Goal: Transaction & Acquisition: Purchase product/service

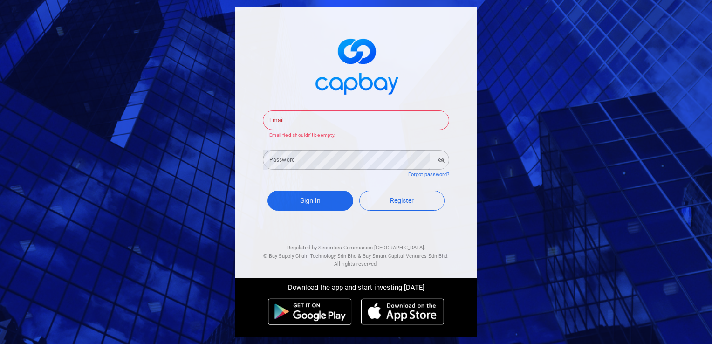
click at [261, 137] on div "Email Email Email field shouldn't be empty. Password Password Forgot password? …" at bounding box center [356, 142] width 242 height 271
click at [136, 156] on div "Email Email Email field shouldn't be empty. Password Password Forgot password? …" at bounding box center [356, 172] width 712 height 344
click at [309, 122] on input "Email" at bounding box center [356, 120] width 186 height 20
type input "kenliew217@gmail.com"
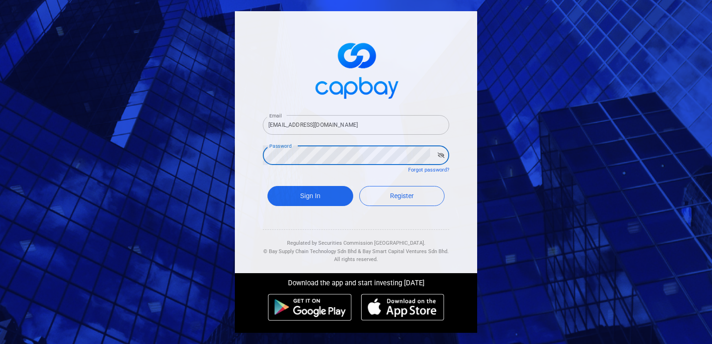
click at [268, 186] on button "Sign In" at bounding box center [311, 196] width 86 height 20
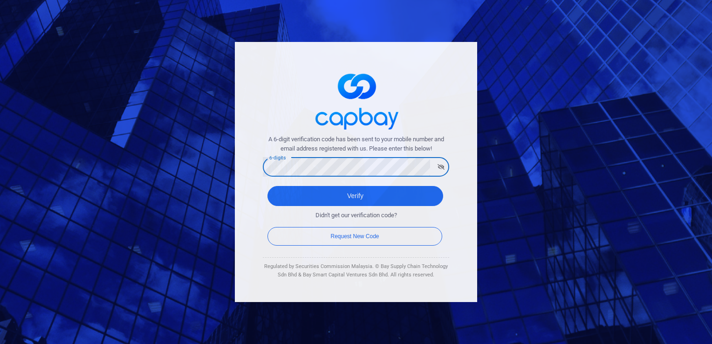
click at [268, 186] on button "Verify" at bounding box center [356, 196] width 176 height 20
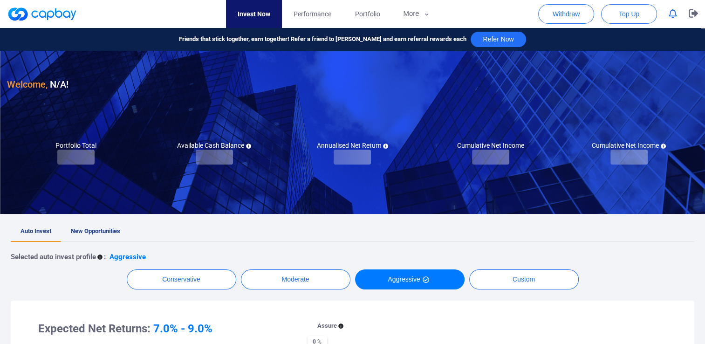
checkbox input "true"
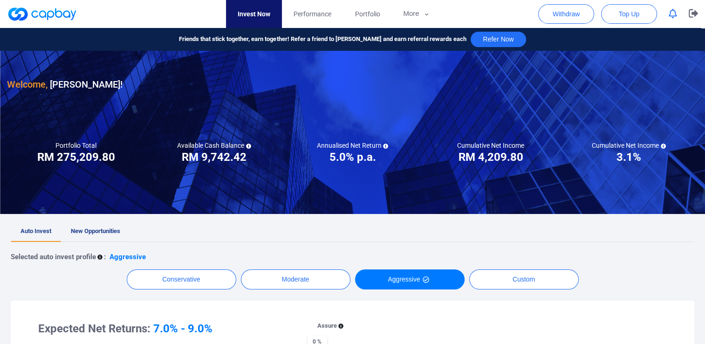
click at [92, 232] on span "New Opportunities" at bounding box center [95, 231] width 49 height 7
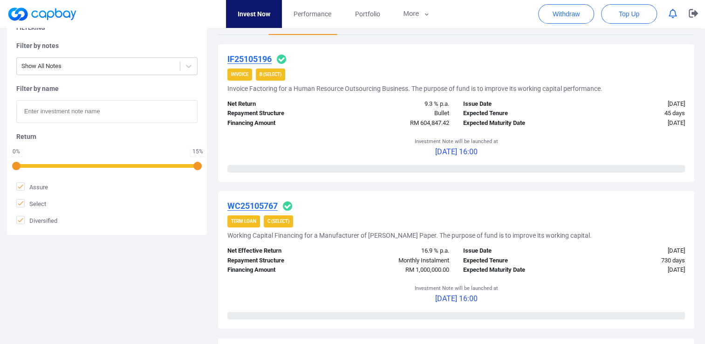
scroll to position [233, 0]
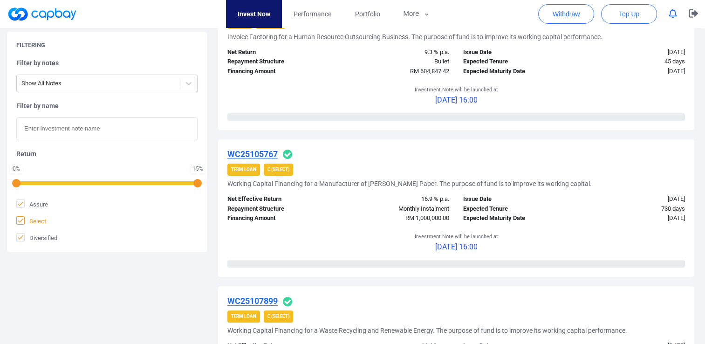
click at [19, 221] on icon at bounding box center [21, 220] width 6 height 4
click at [0, 0] on input "Select" at bounding box center [0, 0] width 0 height 0
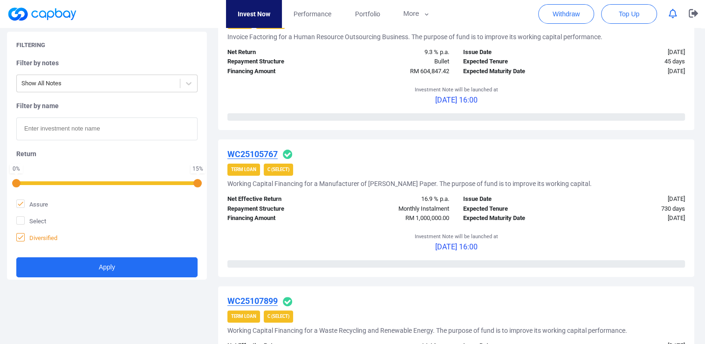
click at [19, 242] on span "Diversified" at bounding box center [36, 237] width 41 height 9
click at [0, 0] on input "Diversified" at bounding box center [0, 0] width 0 height 0
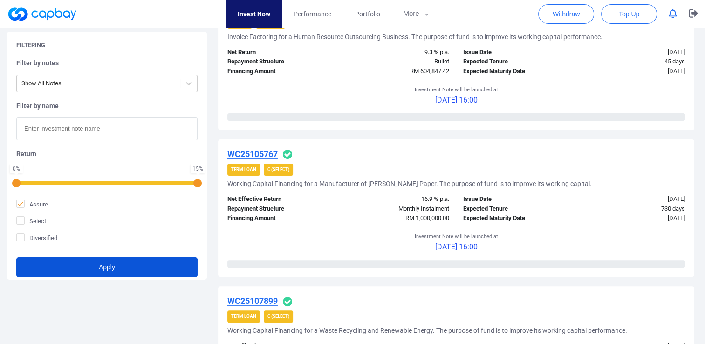
click at [59, 266] on button "Apply" at bounding box center [106, 267] width 181 height 20
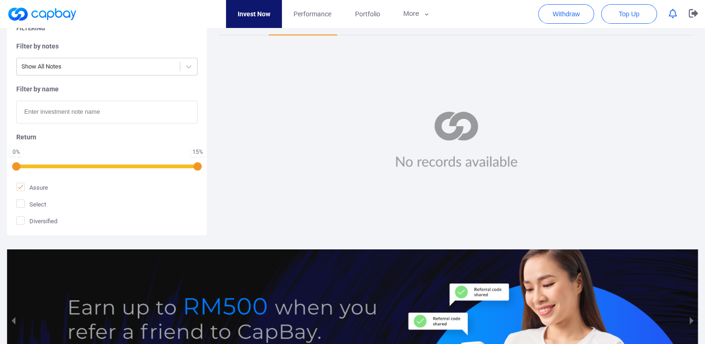
scroll to position [186, 0]
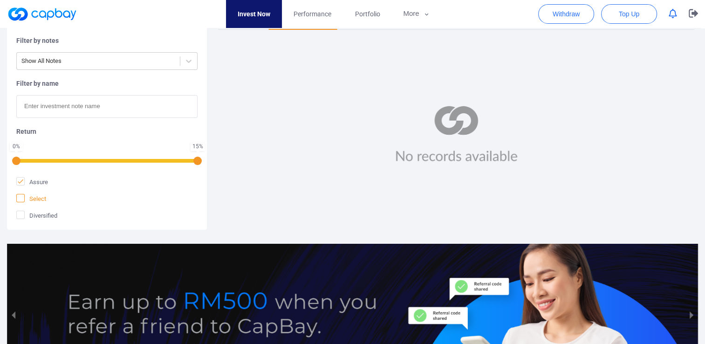
click at [18, 197] on icon at bounding box center [20, 197] width 7 height 7
click at [0, 0] on input "Select" at bounding box center [0, 0] width 0 height 0
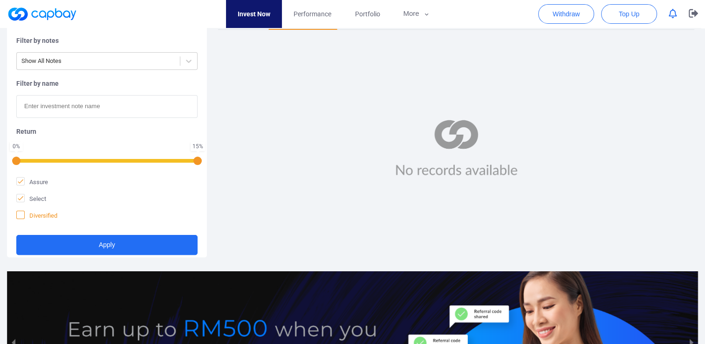
click at [21, 214] on icon at bounding box center [21, 215] width 6 height 4
click at [0, 0] on input "Diversified" at bounding box center [0, 0] width 0 height 0
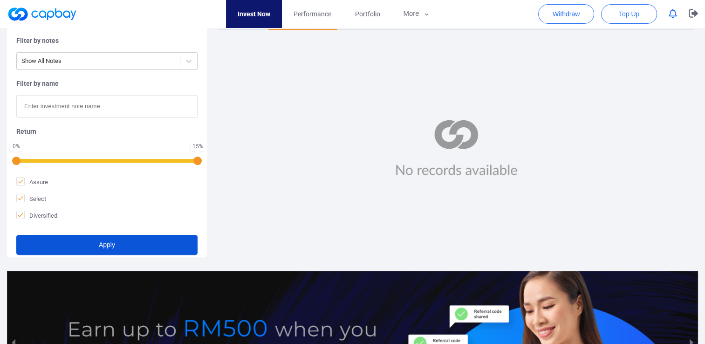
click at [64, 245] on button "Apply" at bounding box center [106, 245] width 181 height 20
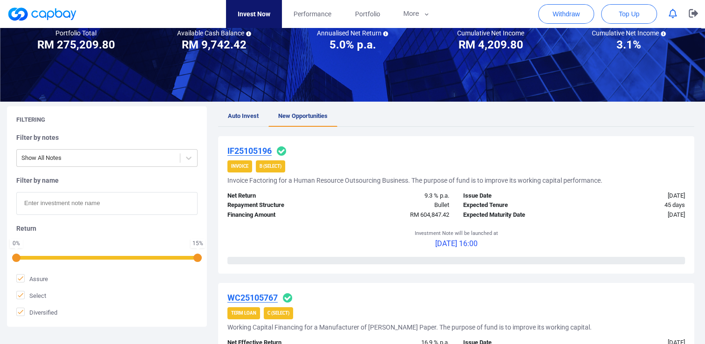
scroll to position [180, 0]
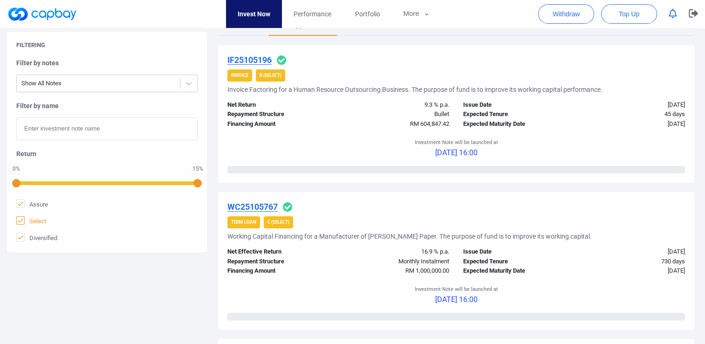
click at [21, 221] on icon at bounding box center [20, 220] width 7 height 7
click at [0, 0] on input "Select" at bounding box center [0, 0] width 0 height 0
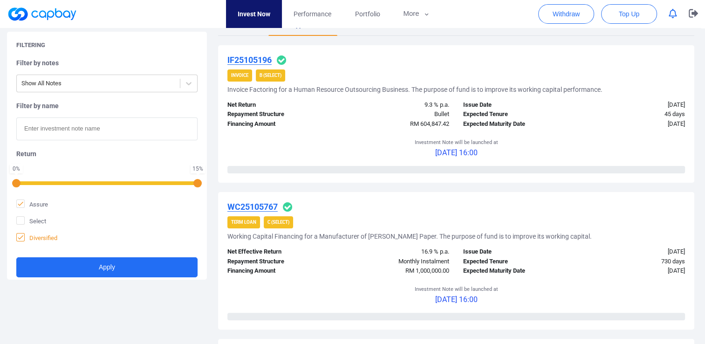
click at [21, 239] on icon at bounding box center [20, 237] width 7 height 7
click at [0, 0] on input "Diversified" at bounding box center [0, 0] width 0 height 0
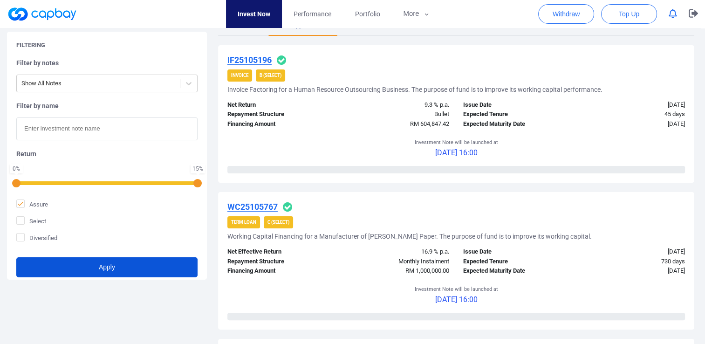
click at [118, 269] on button "Apply" at bounding box center [106, 267] width 181 height 20
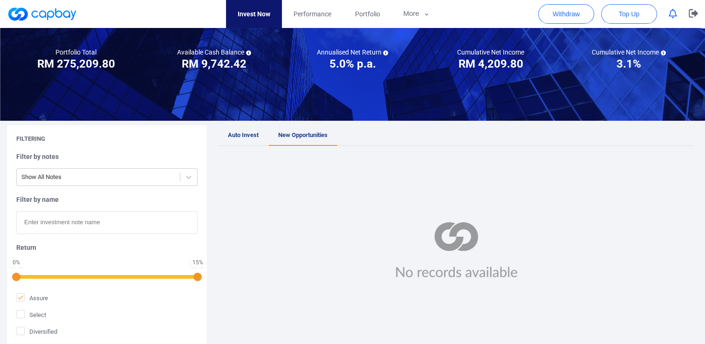
scroll to position [233, 0]
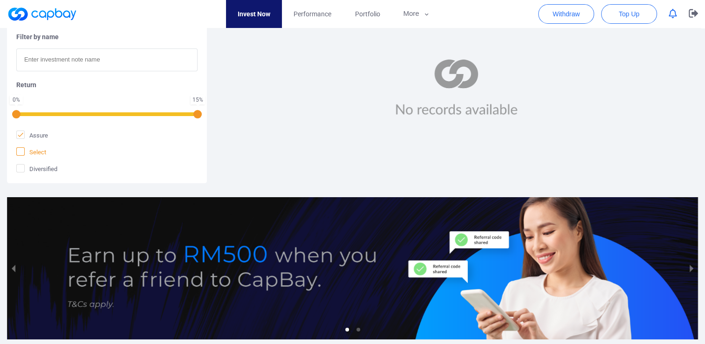
click at [21, 151] on icon at bounding box center [21, 151] width 6 height 4
click at [0, 0] on input "Select" at bounding box center [0, 0] width 0 height 0
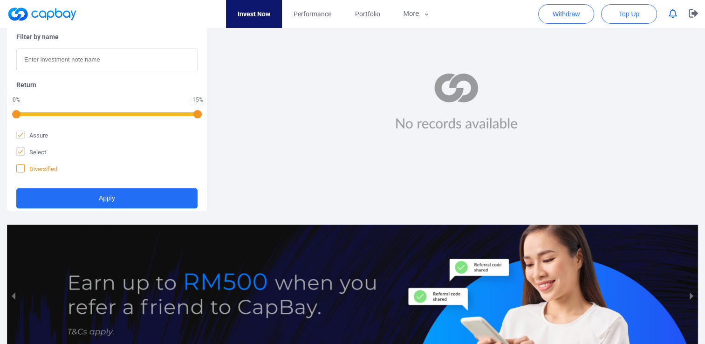
click at [21, 167] on icon at bounding box center [20, 168] width 7 height 7
click at [0, 0] on input "Diversified" at bounding box center [0, 0] width 0 height 0
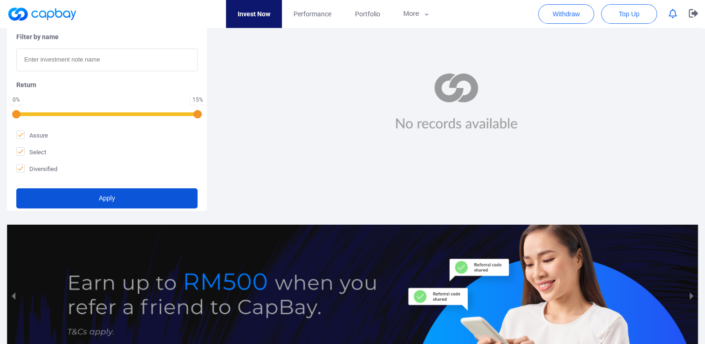
click at [108, 202] on button "Apply" at bounding box center [106, 198] width 181 height 20
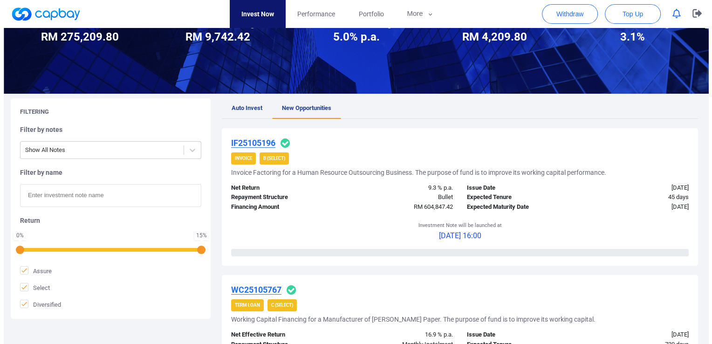
scroll to position [47, 0]
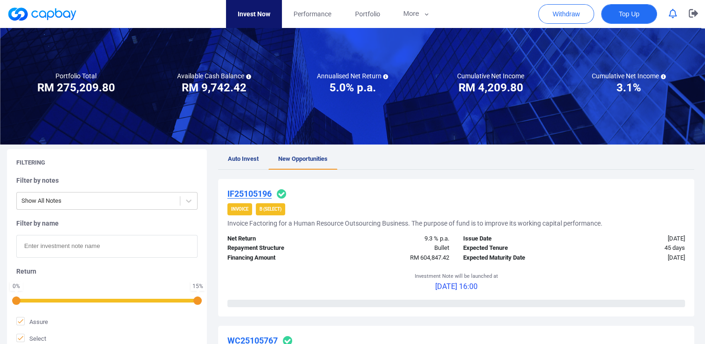
click at [635, 14] on span "Top Up" at bounding box center [629, 13] width 21 height 9
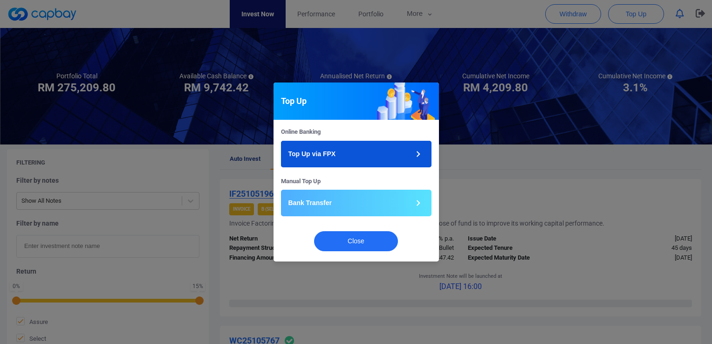
click at [338, 155] on button "Top Up via FPX" at bounding box center [356, 154] width 151 height 27
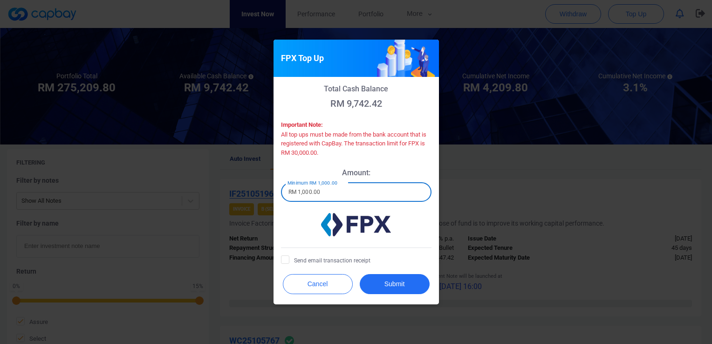
drag, startPoint x: 335, startPoint y: 193, endPoint x: 269, endPoint y: 190, distance: 65.4
click at [269, 190] on div "FPX Top Up Total Cash Balance RM 9,742.42 Important Note: All top ups must be m…" at bounding box center [356, 172] width 712 height 344
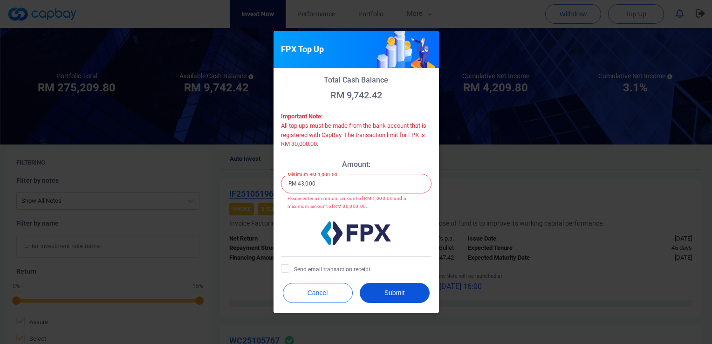
click at [388, 285] on button "Submit" at bounding box center [395, 293] width 70 height 20
click at [285, 270] on icon at bounding box center [285, 267] width 7 height 7
click at [0, 0] on input "Send email transaction receipt" at bounding box center [0, 0] width 0 height 0
click at [409, 295] on button "Submit" at bounding box center [395, 293] width 70 height 20
drag, startPoint x: 323, startPoint y: 176, endPoint x: 237, endPoint y: 180, distance: 85.4
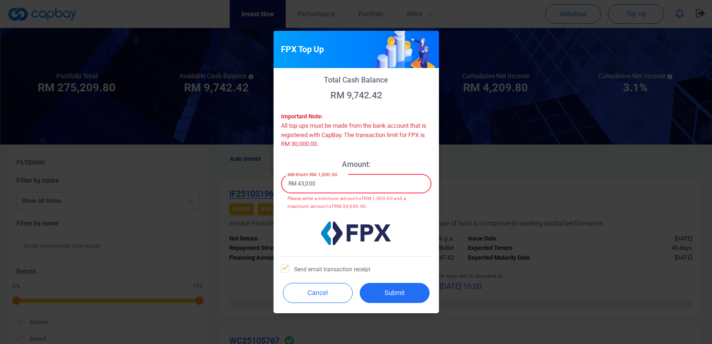
click at [237, 180] on div "FPX Top Up Total Cash Balance RM 9,742.42 Important Note: All top ups must be m…" at bounding box center [356, 172] width 712 height 344
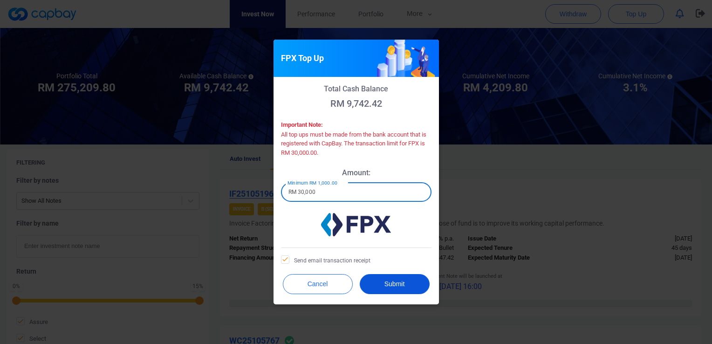
type input "RM 30,000"
click at [401, 284] on button "Submit" at bounding box center [395, 284] width 70 height 20
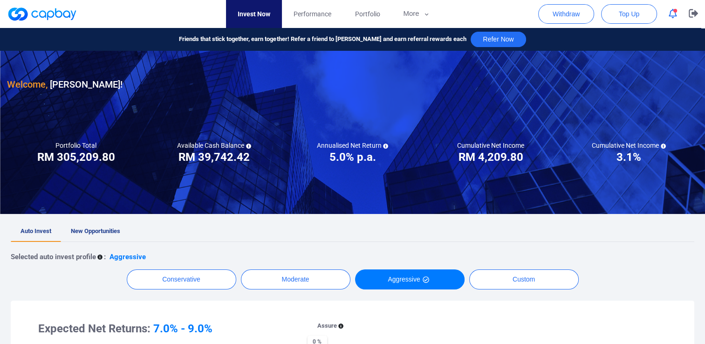
click at [672, 15] on icon "button" at bounding box center [673, 14] width 8 height 10
click at [369, 238] on ul "Auto Invest New Opportunities" at bounding box center [353, 231] width 684 height 21
click at [631, 12] on span "Top Up" at bounding box center [629, 13] width 21 height 9
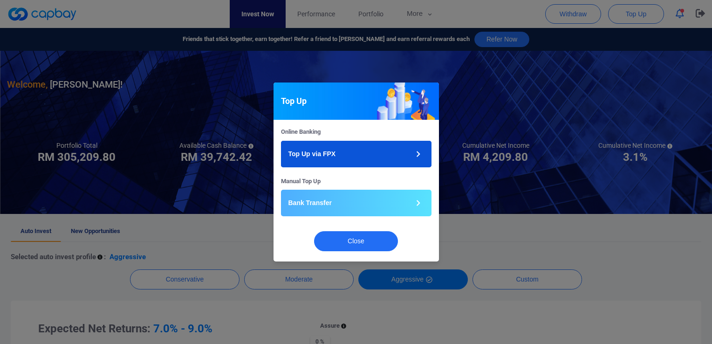
click at [338, 157] on button "Top Up via FPX" at bounding box center [356, 154] width 151 height 27
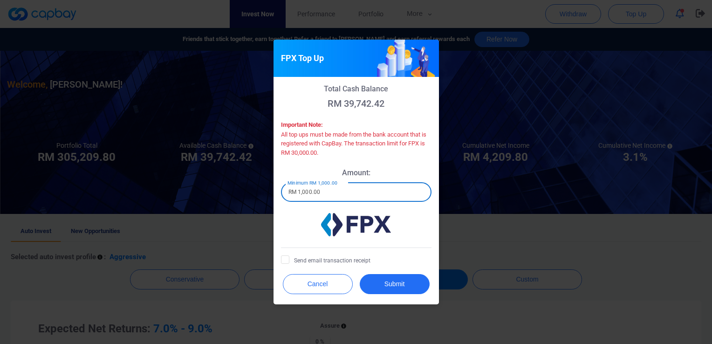
drag, startPoint x: 348, startPoint y: 192, endPoint x: 247, endPoint y: 193, distance: 101.6
click at [247, 193] on div "FPX Top Up Total Cash Balance RM 39,742.42 Important Note: All top ups must be …" at bounding box center [356, 172] width 712 height 344
type input "RM 13,000"
click at [286, 259] on icon at bounding box center [286, 259] width 6 height 4
click at [0, 0] on input "Send email transaction receipt" at bounding box center [0, 0] width 0 height 0
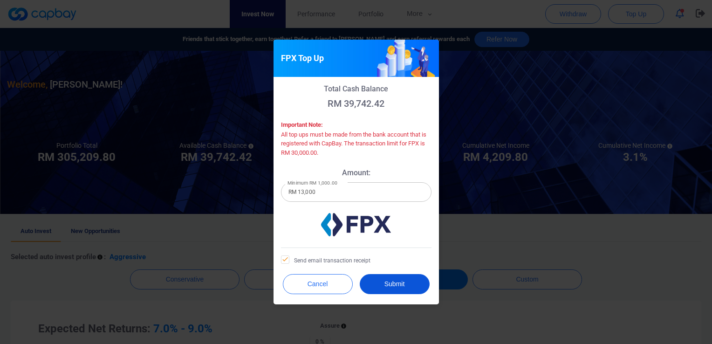
click at [400, 286] on button "Submit" at bounding box center [395, 284] width 70 height 20
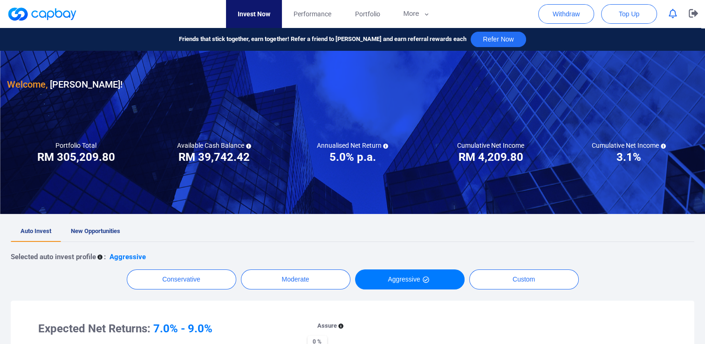
click at [56, 20] on link at bounding box center [42, 14] width 70 height 15
click at [55, 14] on link at bounding box center [42, 14] width 70 height 15
click at [628, 15] on span "Top Up" at bounding box center [629, 13] width 21 height 9
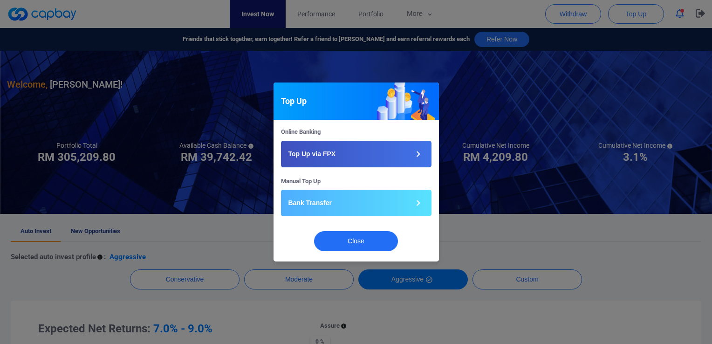
click at [195, 238] on div "Top Up Online Banking Top Up via FPX Manual Top Up Bank Transfer Close" at bounding box center [356, 172] width 712 height 344
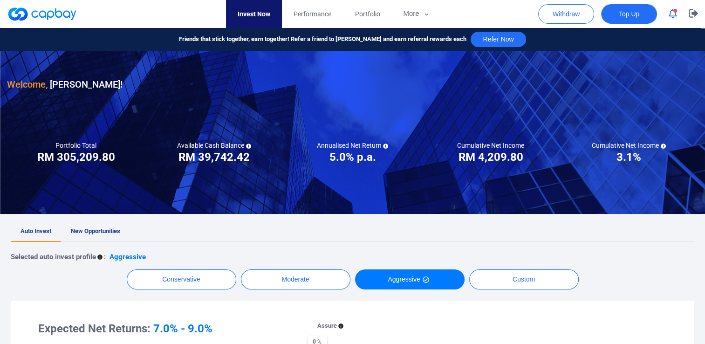
click at [619, 18] on span "Top Up" at bounding box center [629, 13] width 21 height 9
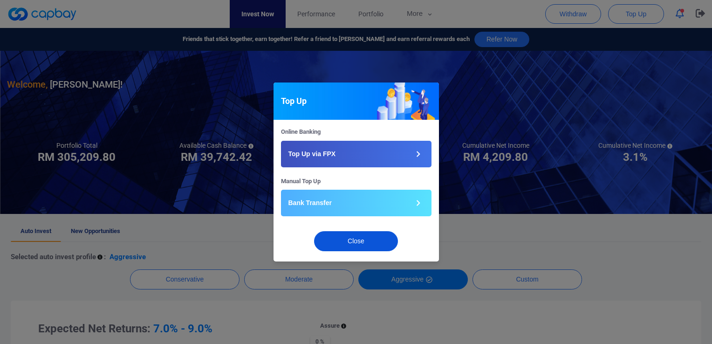
click at [359, 247] on button "Close" at bounding box center [356, 241] width 84 height 20
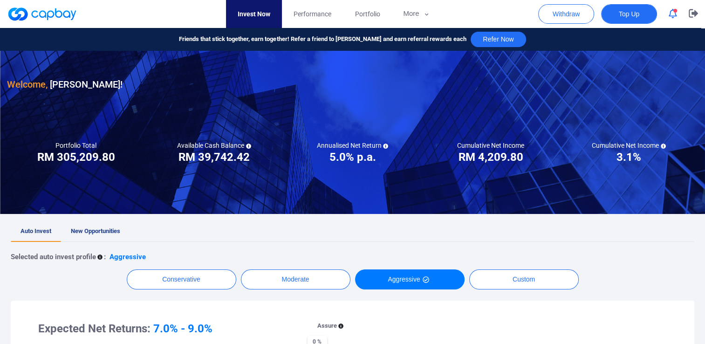
click at [628, 15] on span "Top Up" at bounding box center [629, 13] width 21 height 9
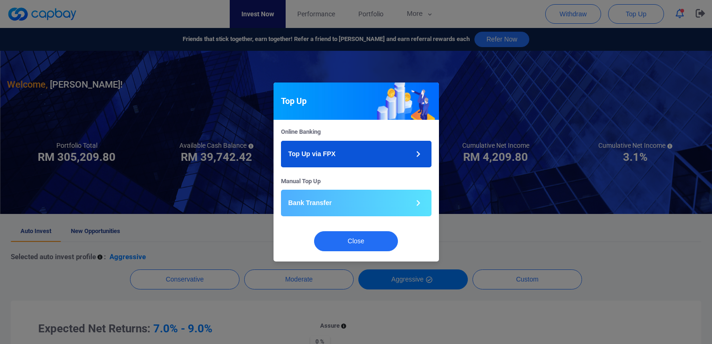
click at [343, 155] on button "Top Up via FPX" at bounding box center [356, 154] width 151 height 27
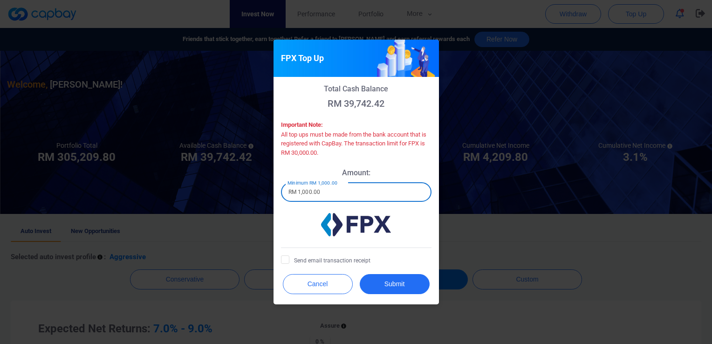
drag, startPoint x: 349, startPoint y: 192, endPoint x: 251, endPoint y: 187, distance: 98.5
click at [251, 187] on div "FPX Top Up Total Cash Balance RM 39,742.42 Important Note: All top ups must be …" at bounding box center [356, 172] width 712 height 344
type input "RM 13,000"
click at [285, 262] on icon at bounding box center [285, 258] width 7 height 7
click at [0, 0] on input "Send email transaction receipt" at bounding box center [0, 0] width 0 height 0
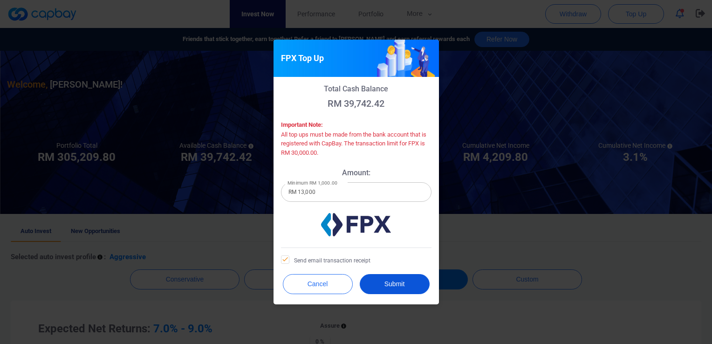
click at [409, 285] on button "Submit" at bounding box center [395, 284] width 70 height 20
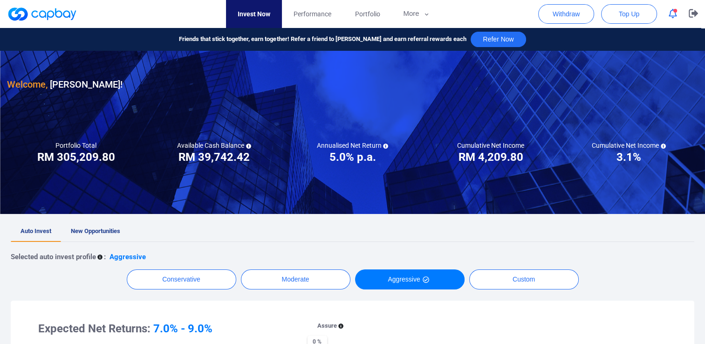
click at [674, 17] on icon "button" at bounding box center [673, 14] width 8 height 10
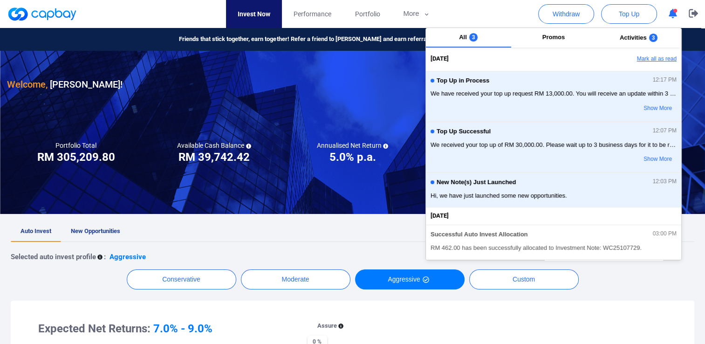
click at [655, 56] on button "Mark all as read" at bounding box center [631, 59] width 100 height 16
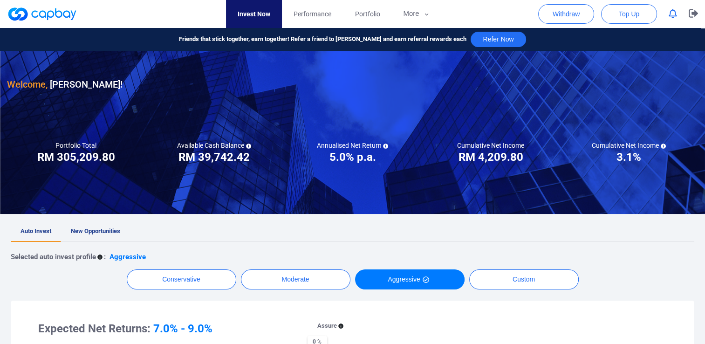
click at [225, 153] on h3 "RM 39,742.42" at bounding box center [214, 157] width 71 height 15
click at [317, 9] on span "Performance" at bounding box center [313, 14] width 38 height 10
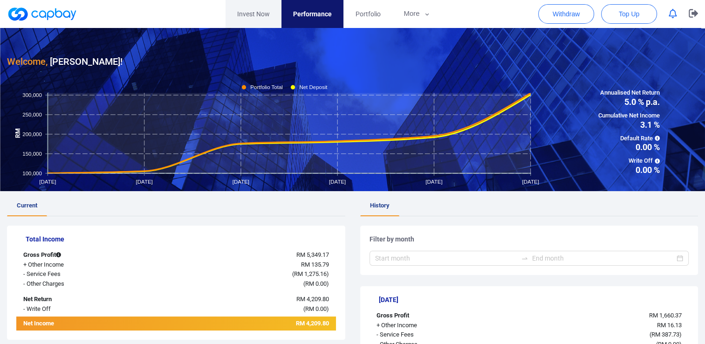
click at [263, 8] on link "Invest Now" at bounding box center [254, 14] width 56 height 28
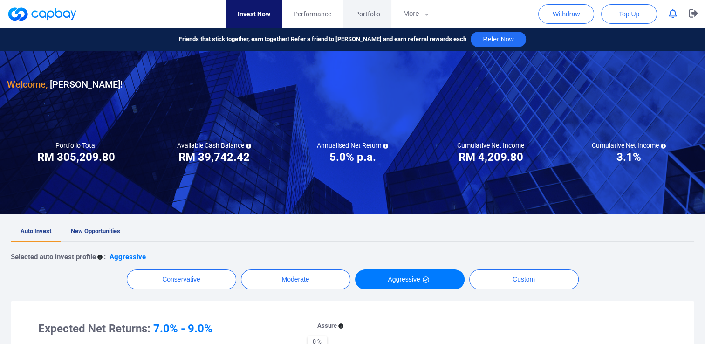
click at [376, 14] on span "Portfolio" at bounding box center [367, 14] width 25 height 10
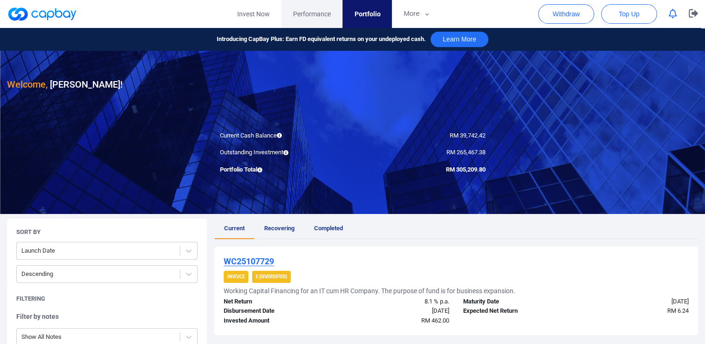
click at [315, 14] on span "Performance" at bounding box center [312, 14] width 38 height 10
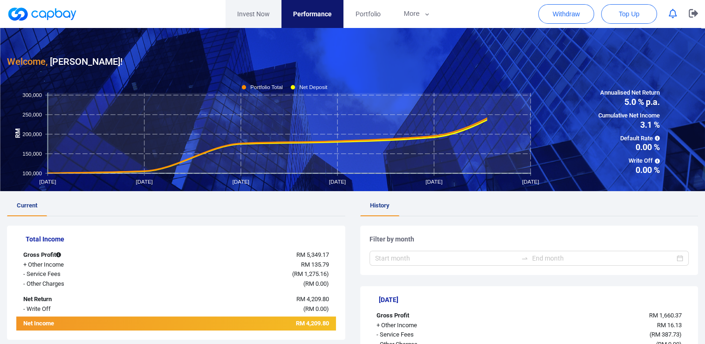
click at [255, 9] on link "Invest Now" at bounding box center [254, 14] width 56 height 28
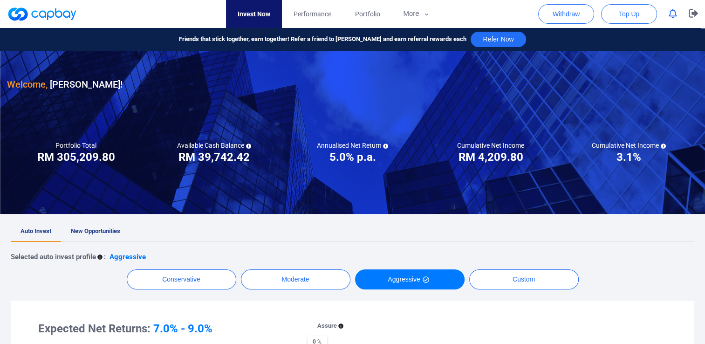
click at [673, 12] on icon "button" at bounding box center [673, 14] width 8 height 10
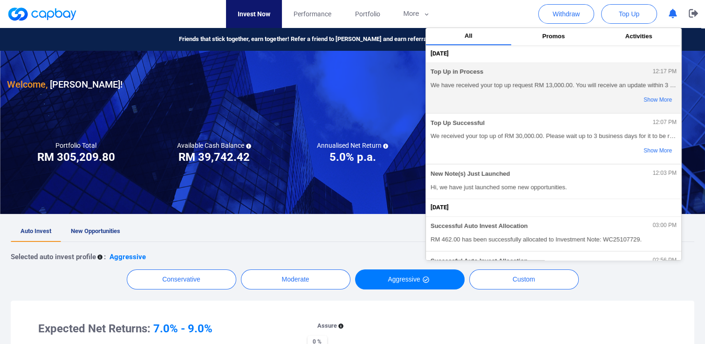
click at [647, 99] on button "Show More" at bounding box center [640, 100] width 74 height 16
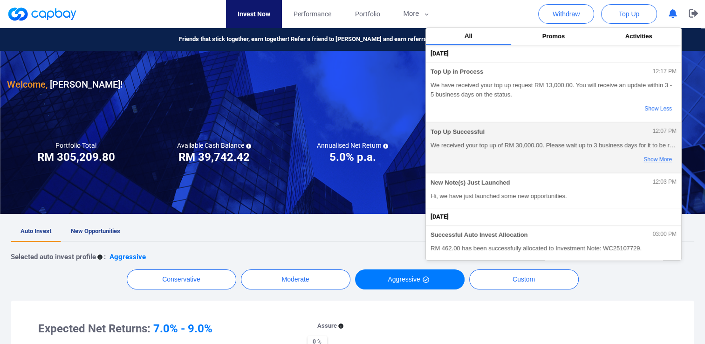
click at [645, 162] on button "Show More" at bounding box center [640, 160] width 74 height 16
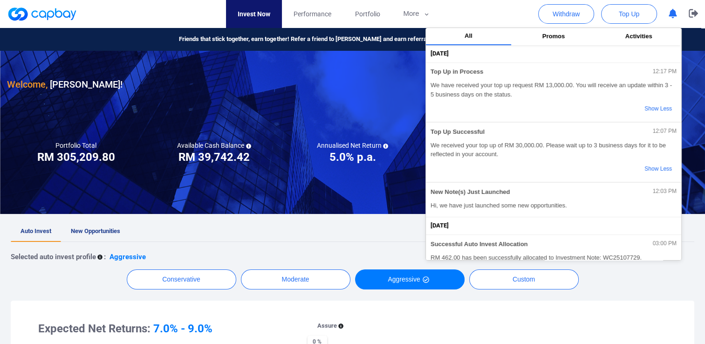
click at [618, 55] on div "[DATE]" at bounding box center [556, 54] width 251 height 10
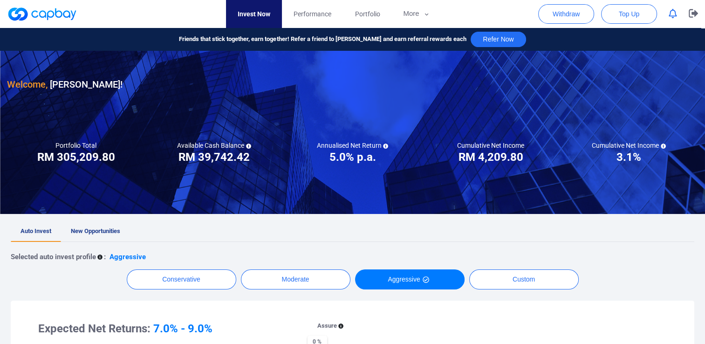
click at [354, 232] on ul "Auto Invest New Opportunities" at bounding box center [353, 231] width 684 height 21
click at [312, 13] on span "Performance" at bounding box center [313, 14] width 38 height 10
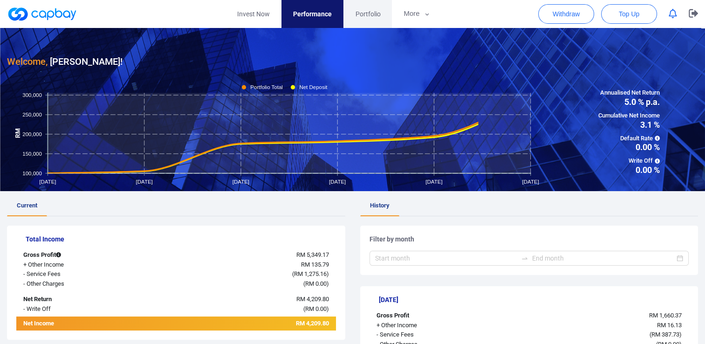
click at [380, 9] on span "Portfolio" at bounding box center [367, 14] width 25 height 10
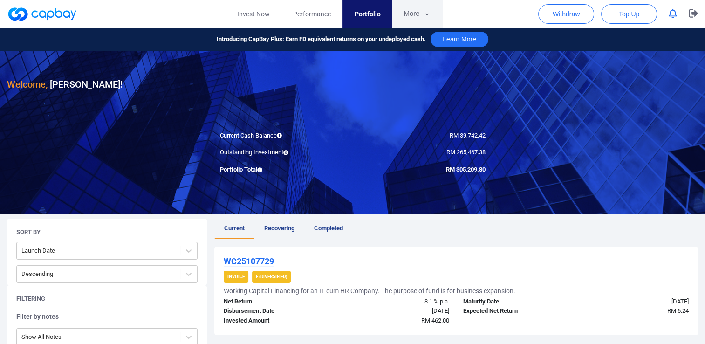
click at [411, 10] on button "More" at bounding box center [417, 14] width 50 height 28
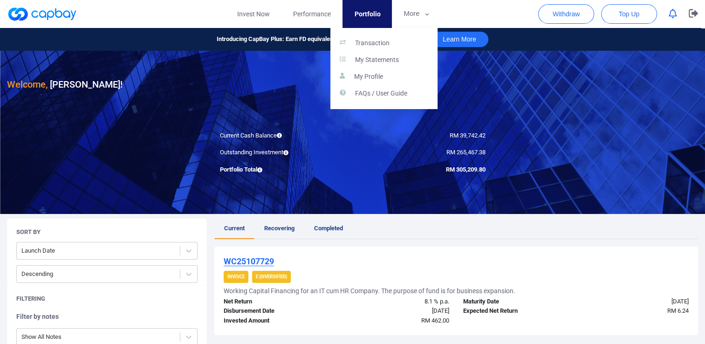
click at [257, 12] on button "button" at bounding box center [352, 172] width 705 height 344
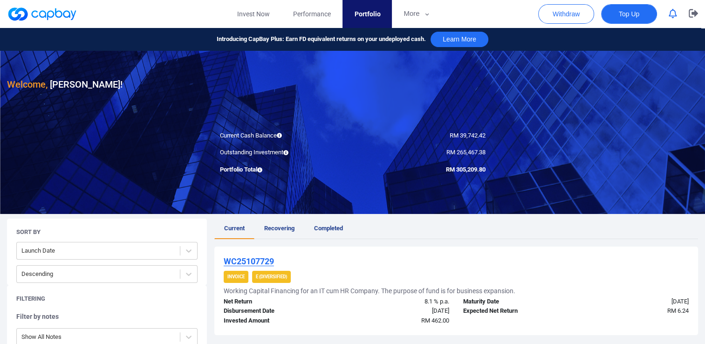
click at [627, 20] on button "Top Up" at bounding box center [629, 14] width 56 height 20
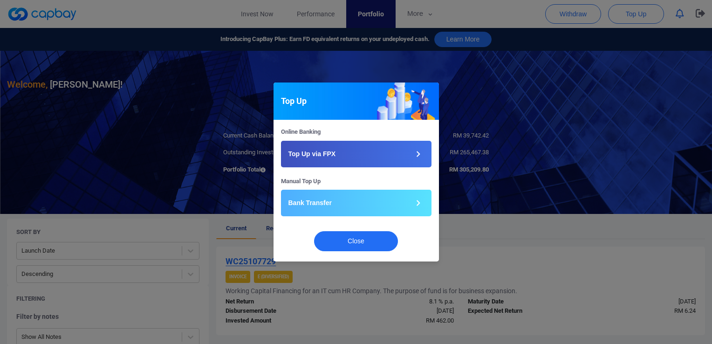
click at [686, 16] on div "Top Up Online Banking Top Up via FPX Manual Top Up Bank Transfer Close" at bounding box center [356, 172] width 712 height 344
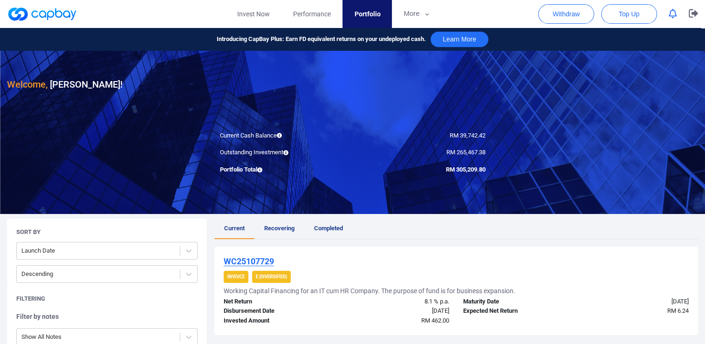
click at [676, 14] on icon "button" at bounding box center [673, 14] width 8 height 10
click at [307, 16] on span "Performance" at bounding box center [312, 14] width 38 height 10
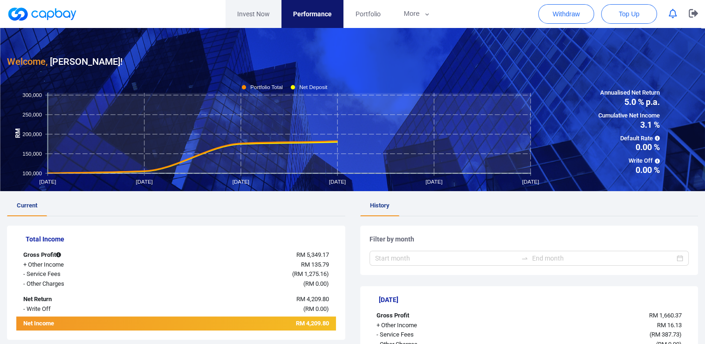
click at [242, 12] on link "Invest Now" at bounding box center [254, 14] width 56 height 28
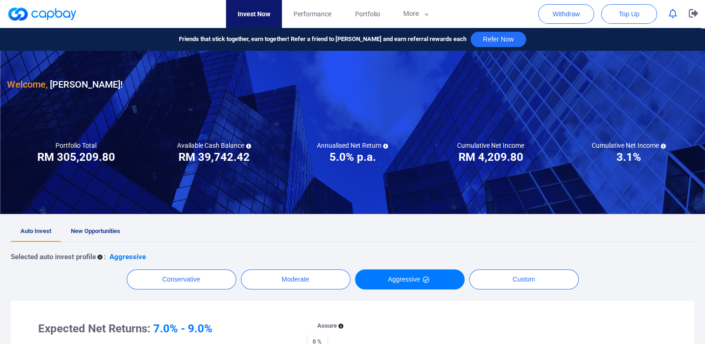
click at [74, 283] on div "Conservative Moderate Aggressive Custom" at bounding box center [353, 279] width 684 height 20
click at [306, 11] on span "Performance" at bounding box center [313, 14] width 38 height 10
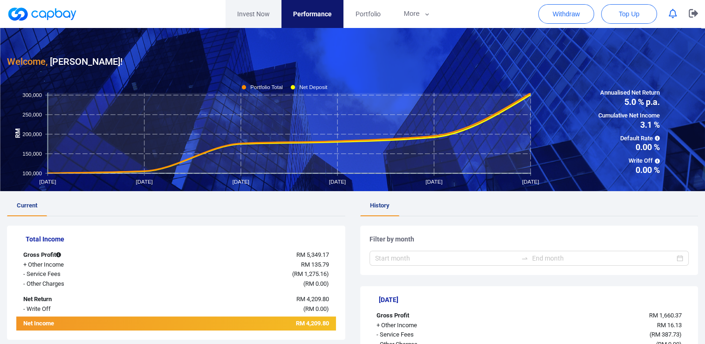
click at [253, 20] on link "Invest Now" at bounding box center [254, 14] width 56 height 28
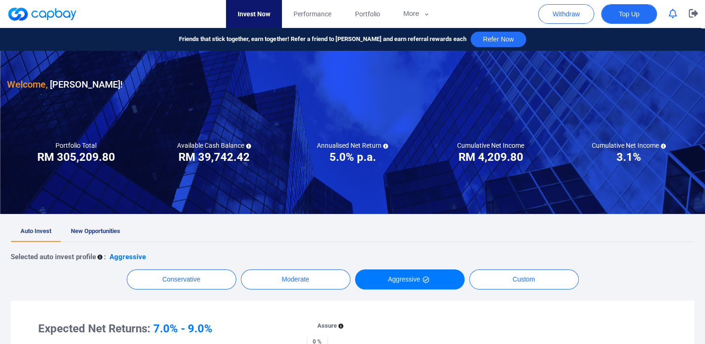
click at [628, 14] on span "Top Up" at bounding box center [629, 13] width 21 height 9
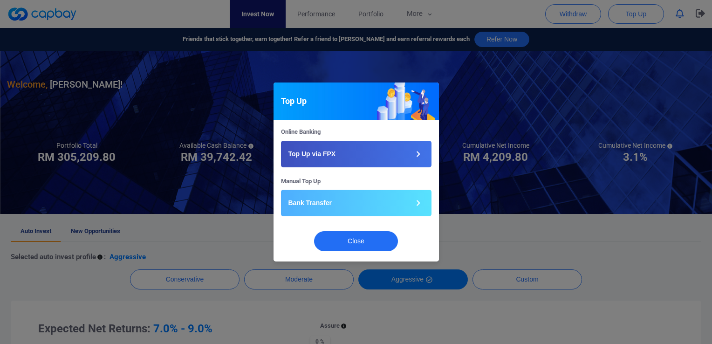
click at [682, 12] on div "Top Up Online Banking Top Up via FPX Manual Top Up Bank Transfer Close" at bounding box center [356, 172] width 712 height 344
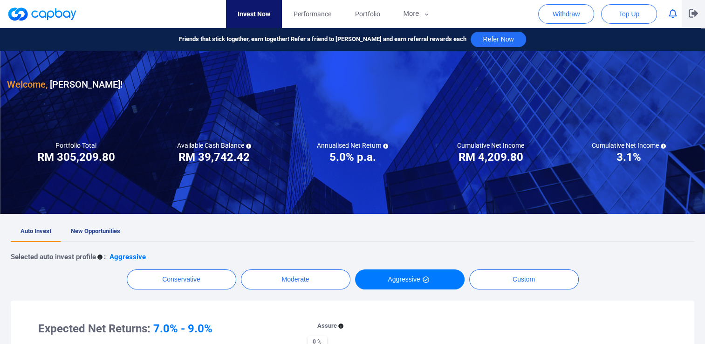
click at [695, 16] on icon "button" at bounding box center [693, 13] width 9 height 8
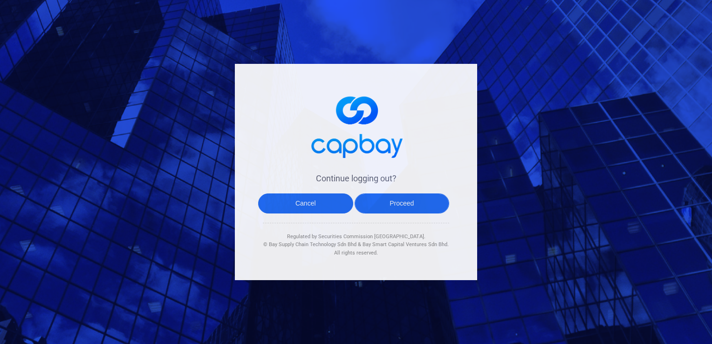
click at [398, 204] on button "Proceed" at bounding box center [402, 203] width 95 height 20
